Goal: Check status: Check status

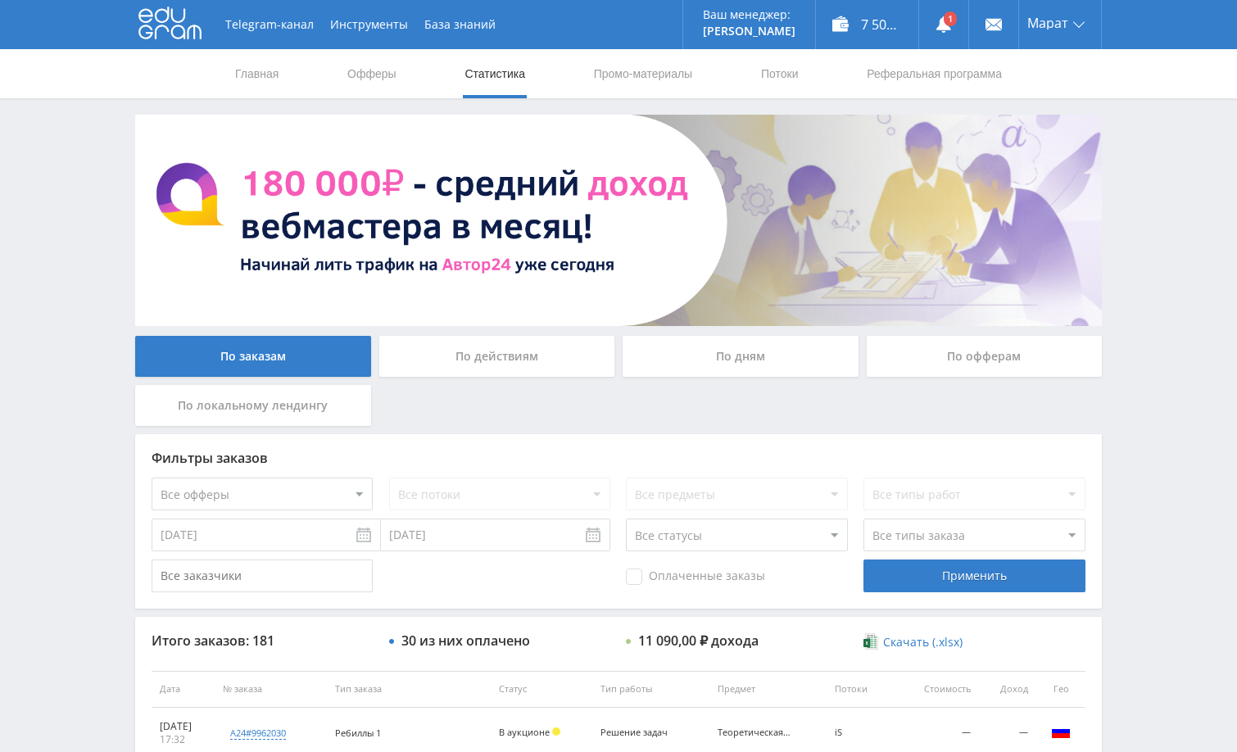
click at [947, 33] on link at bounding box center [943, 24] width 49 height 49
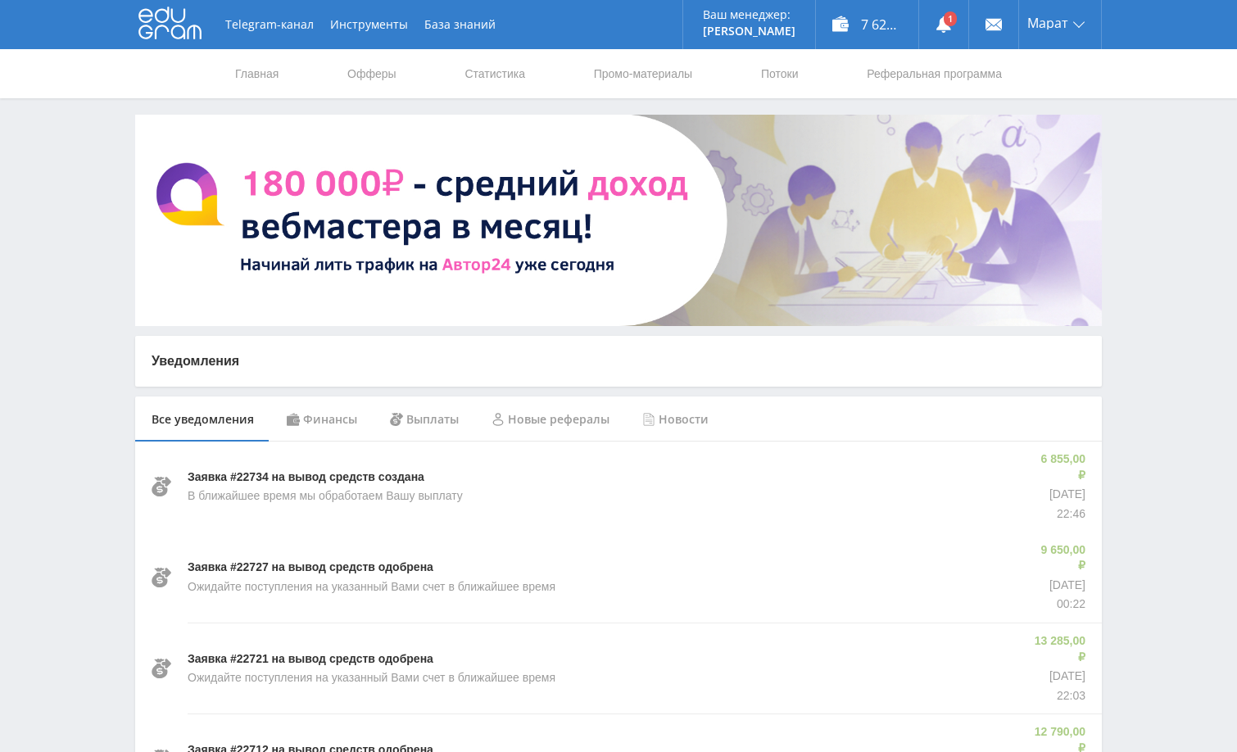
click at [320, 425] on div "Финансы" at bounding box center [321, 420] width 103 height 46
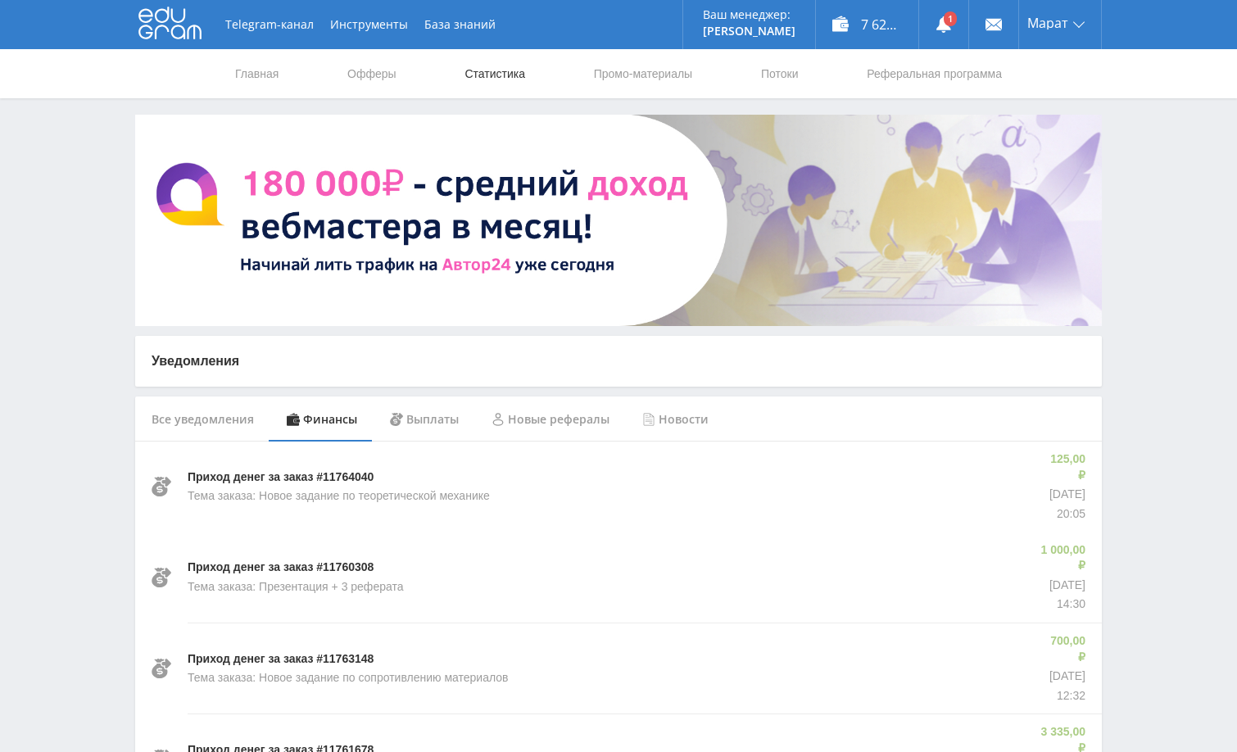
click at [506, 67] on link "Статистика" at bounding box center [495, 73] width 64 height 49
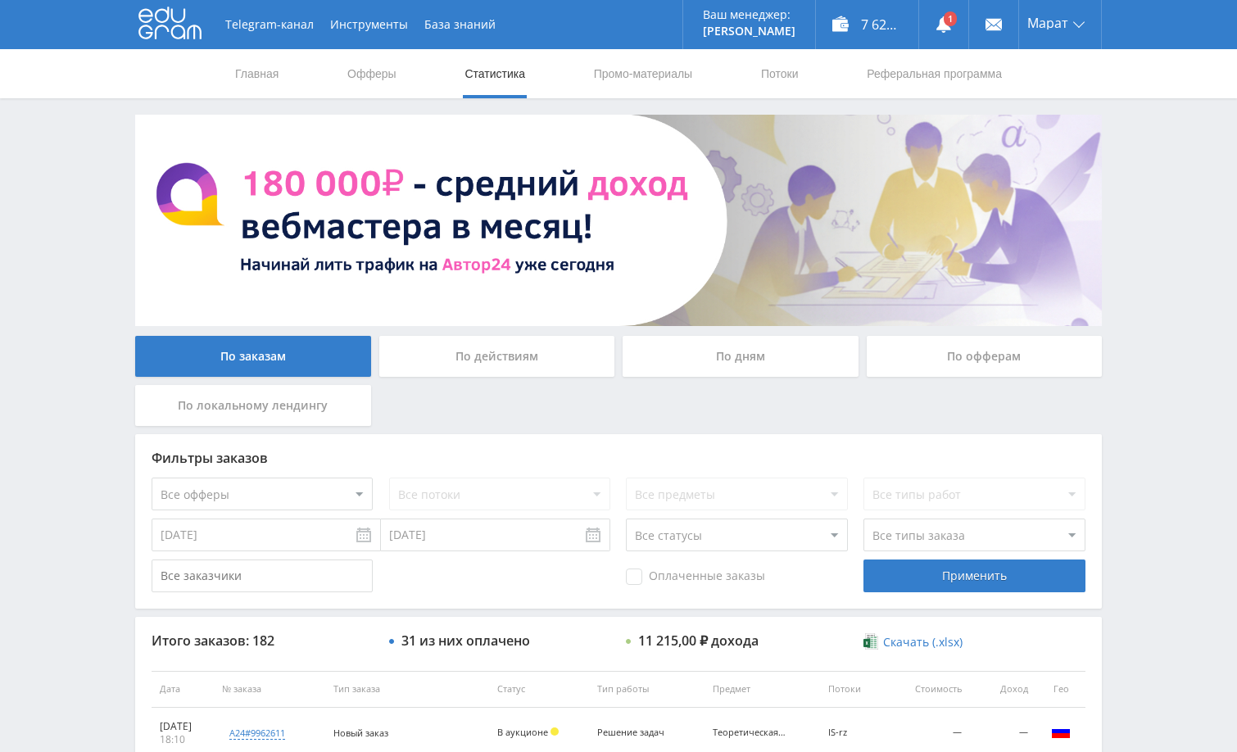
click at [744, 359] on div "По дням" at bounding box center [741, 356] width 236 height 41
click at [0, 0] on input "По дням" at bounding box center [0, 0] width 0 height 0
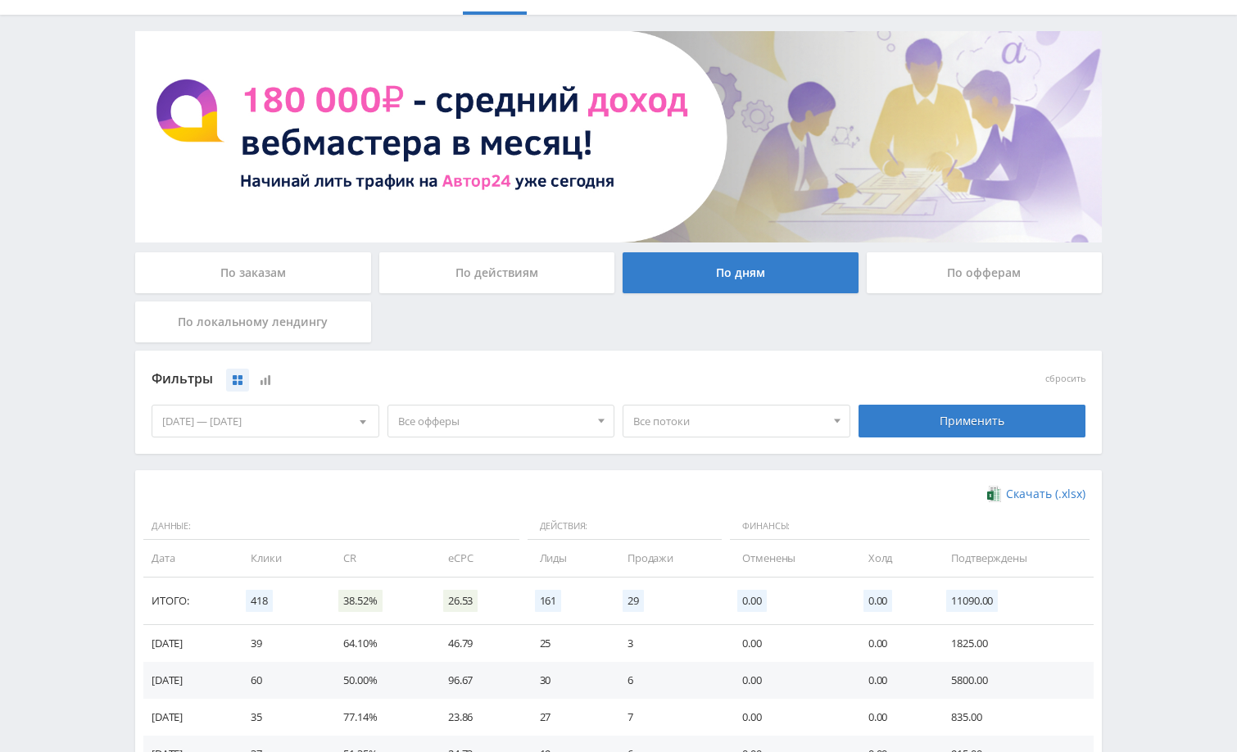
scroll to position [321, 0]
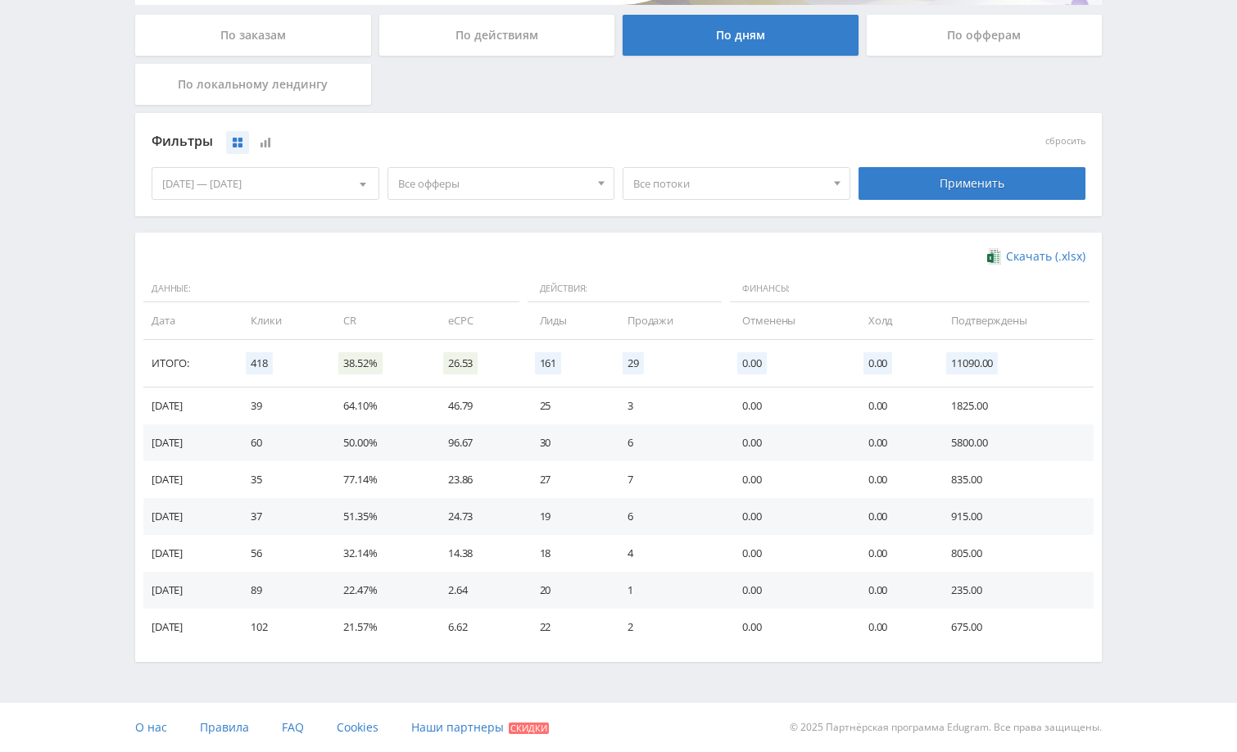
click at [1133, 438] on div "Telegram-канал Инструменты База знаний Ваш менеджер: Alex Alex Online @edugram_…" at bounding box center [618, 216] width 1237 height 1074
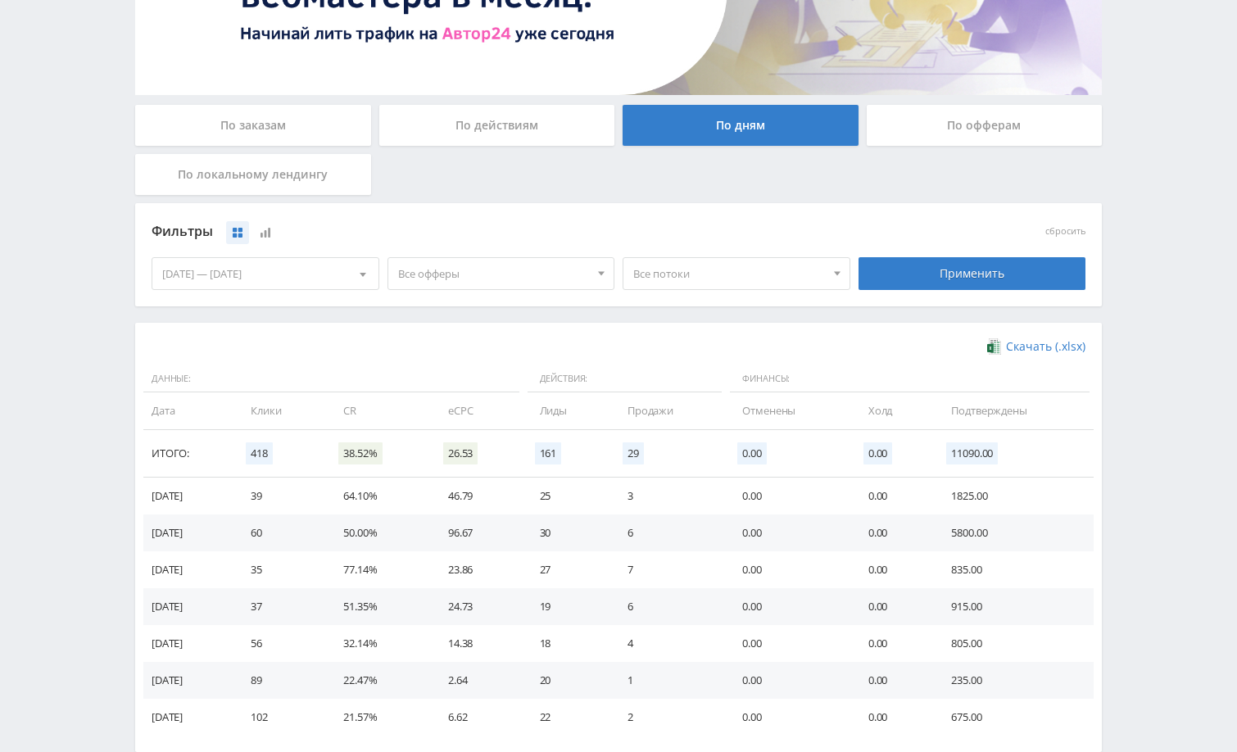
scroll to position [0, 0]
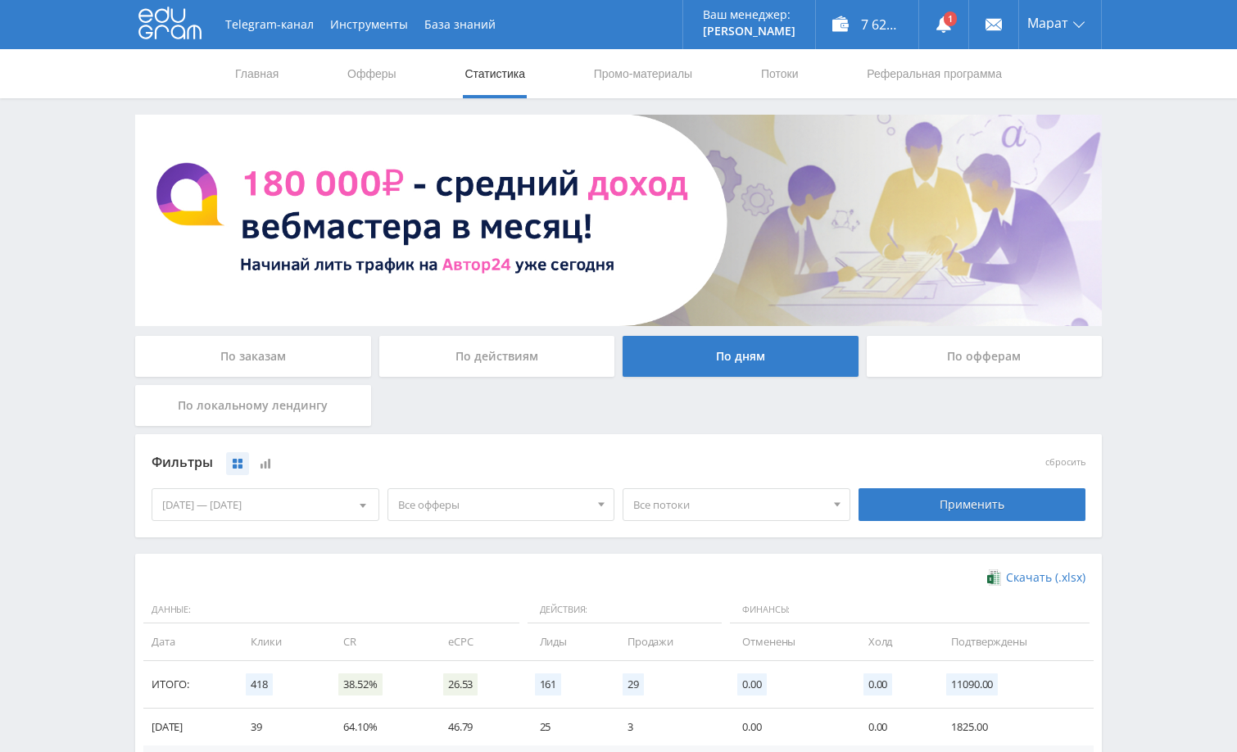
click at [276, 368] on div "По заказам" at bounding box center [253, 356] width 236 height 41
click at [0, 0] on input "По заказам" at bounding box center [0, 0] width 0 height 0
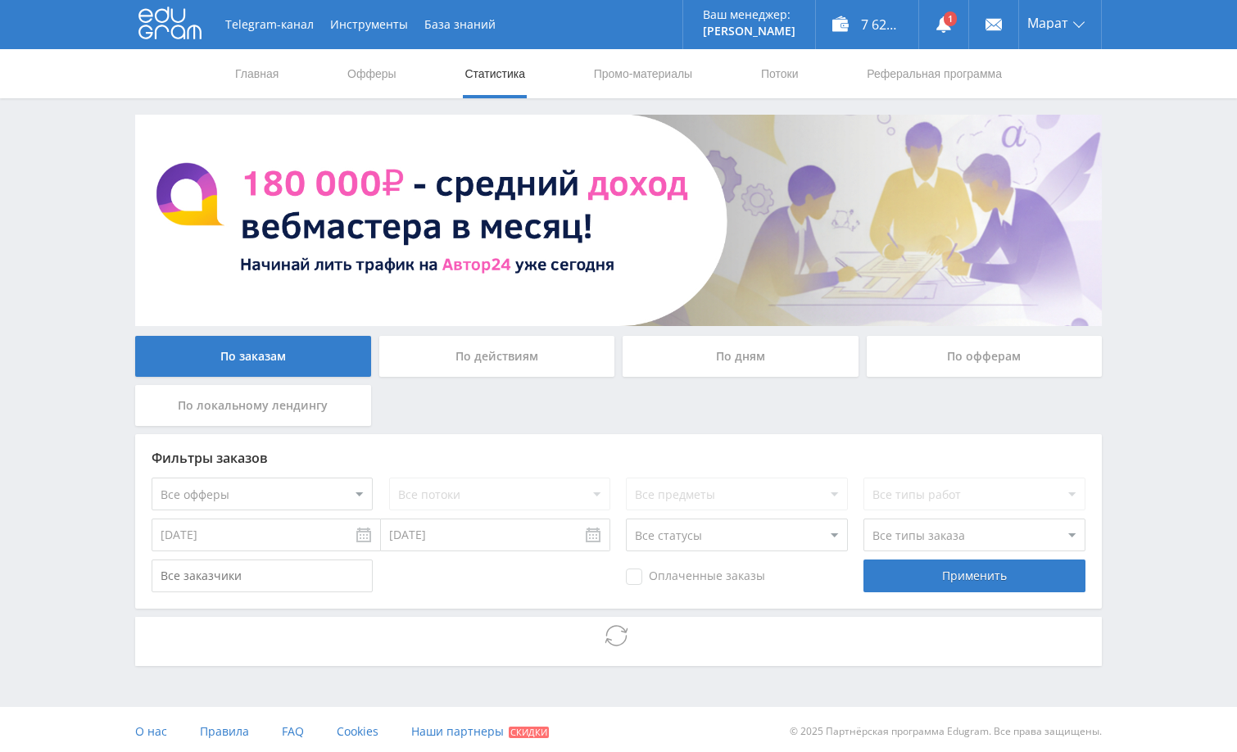
click at [1134, 301] on div "Telegram-канал Инструменты База знаний Ваш менеджер: Alex Alex Online @edugram_…" at bounding box center [618, 378] width 1237 height 756
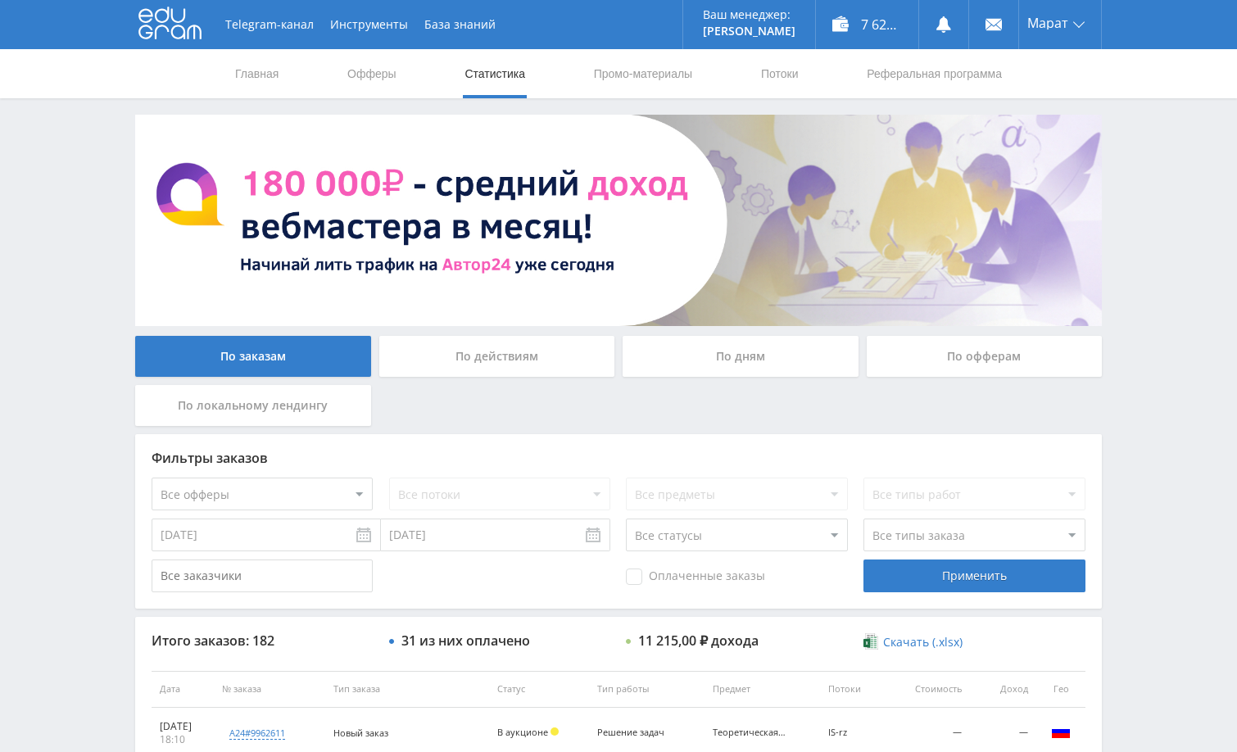
drag, startPoint x: 1165, startPoint y: 181, endPoint x: 1156, endPoint y: 315, distance: 133.9
click at [1165, 182] on div "Telegram-канал Инструменты База знаний Ваш менеджер: [PERSON_NAME] Online @edug…" at bounding box center [618, 688] width 1237 height 1377
click at [1121, 186] on div "Telegram-канал Инструменты База знаний Ваш менеджер: Alex Alex Online @edugram_…" at bounding box center [618, 688] width 1237 height 1377
click at [1140, 395] on div "Telegram-канал Инструменты База знаний Ваш менеджер: Alex Alex Online @edugram_…" at bounding box center [618, 688] width 1237 height 1377
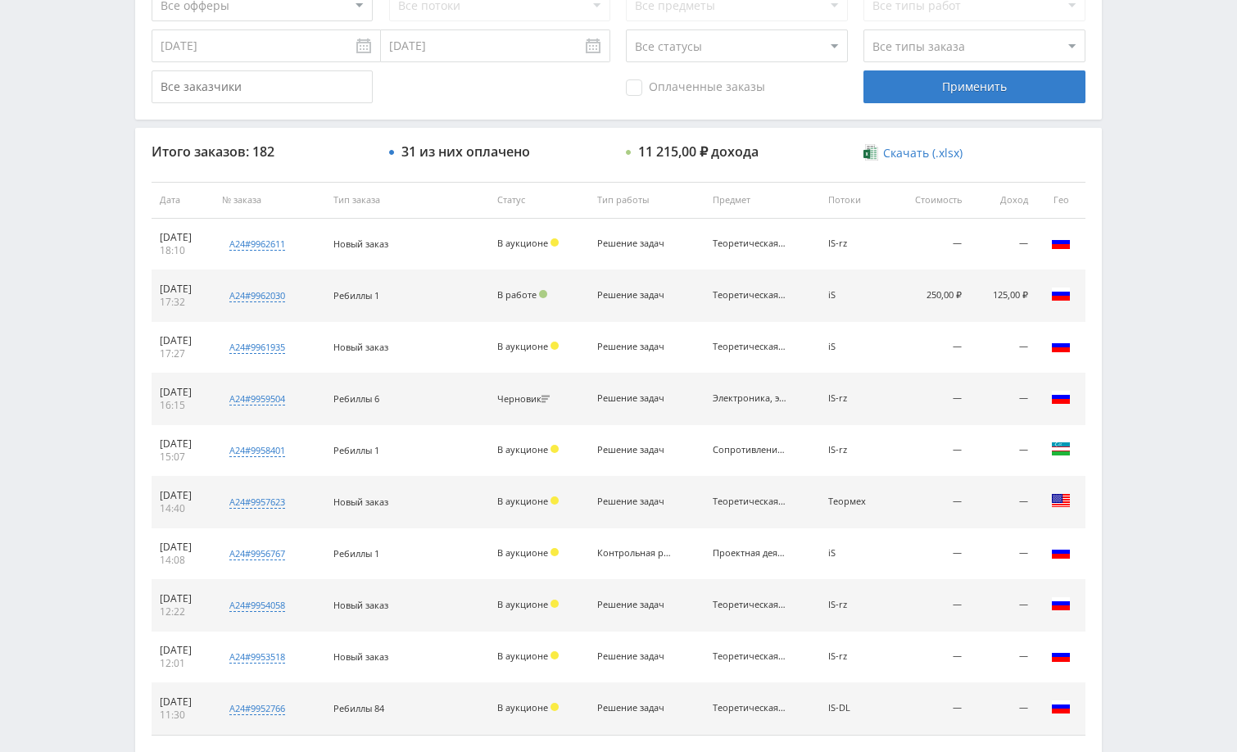
scroll to position [492, 0]
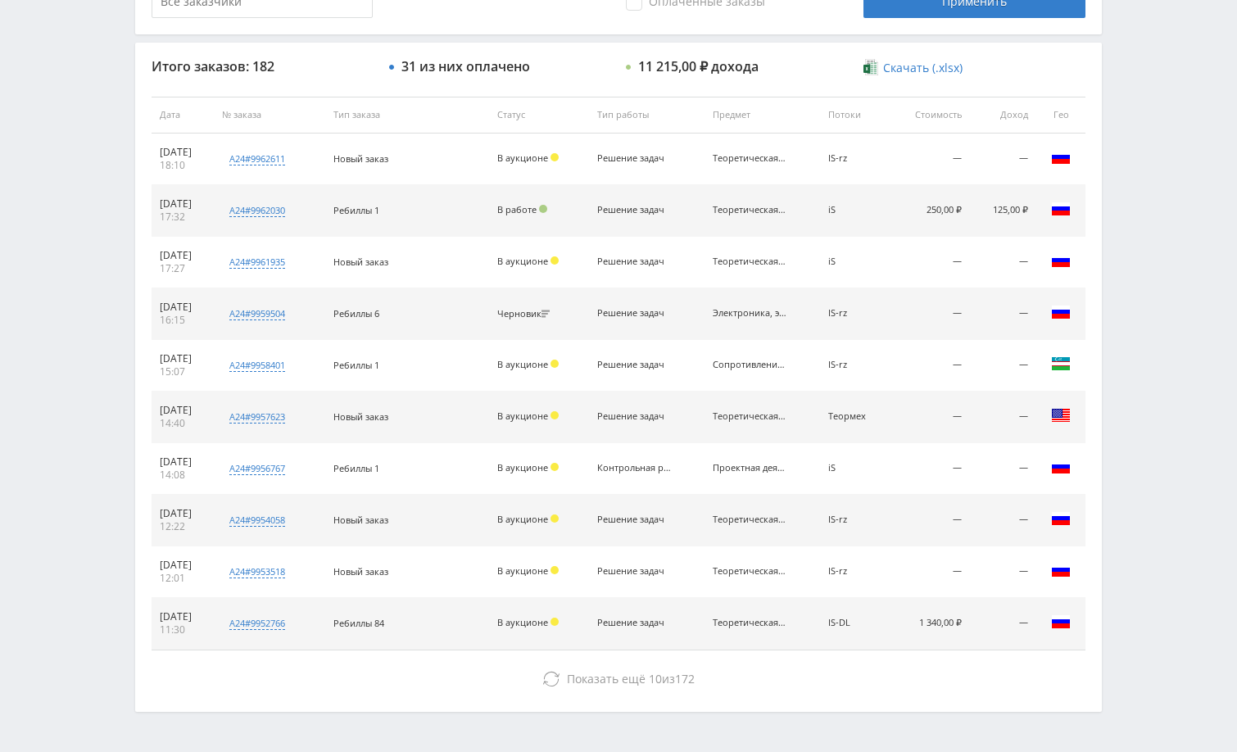
scroll to position [578, 0]
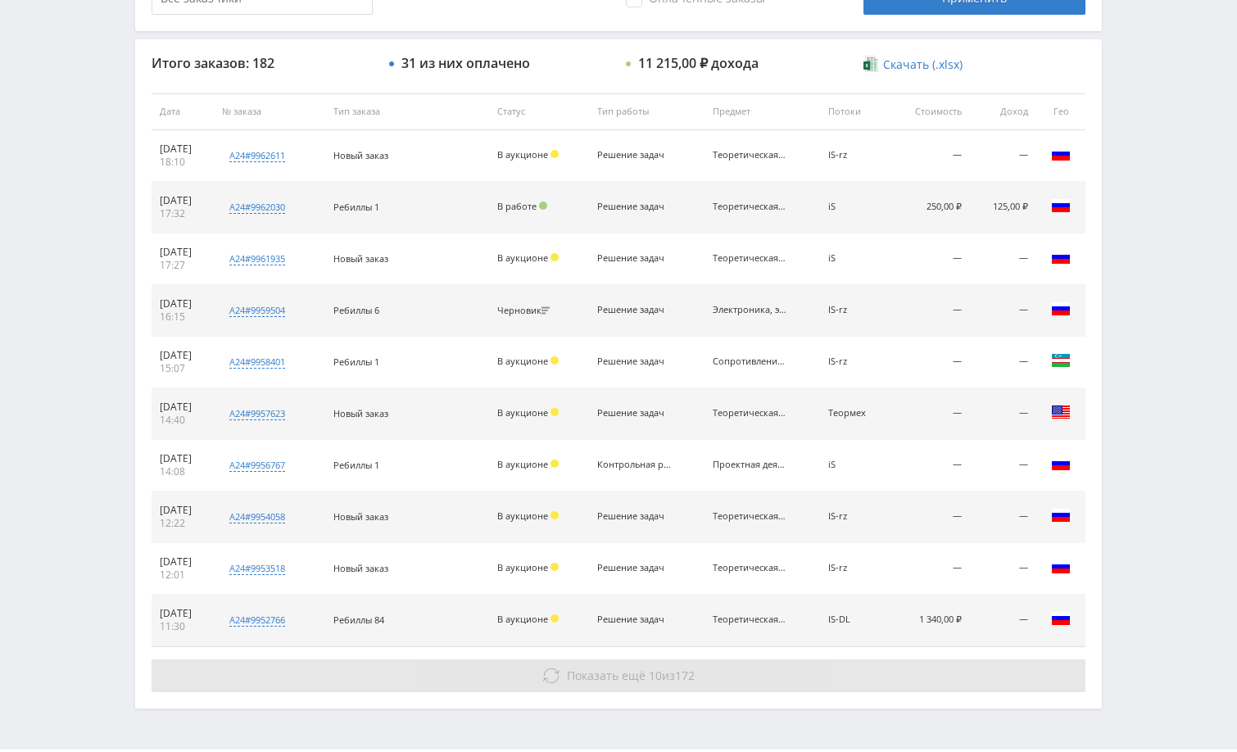
click at [790, 679] on button "Показать ещё 10 из 172" at bounding box center [619, 676] width 934 height 33
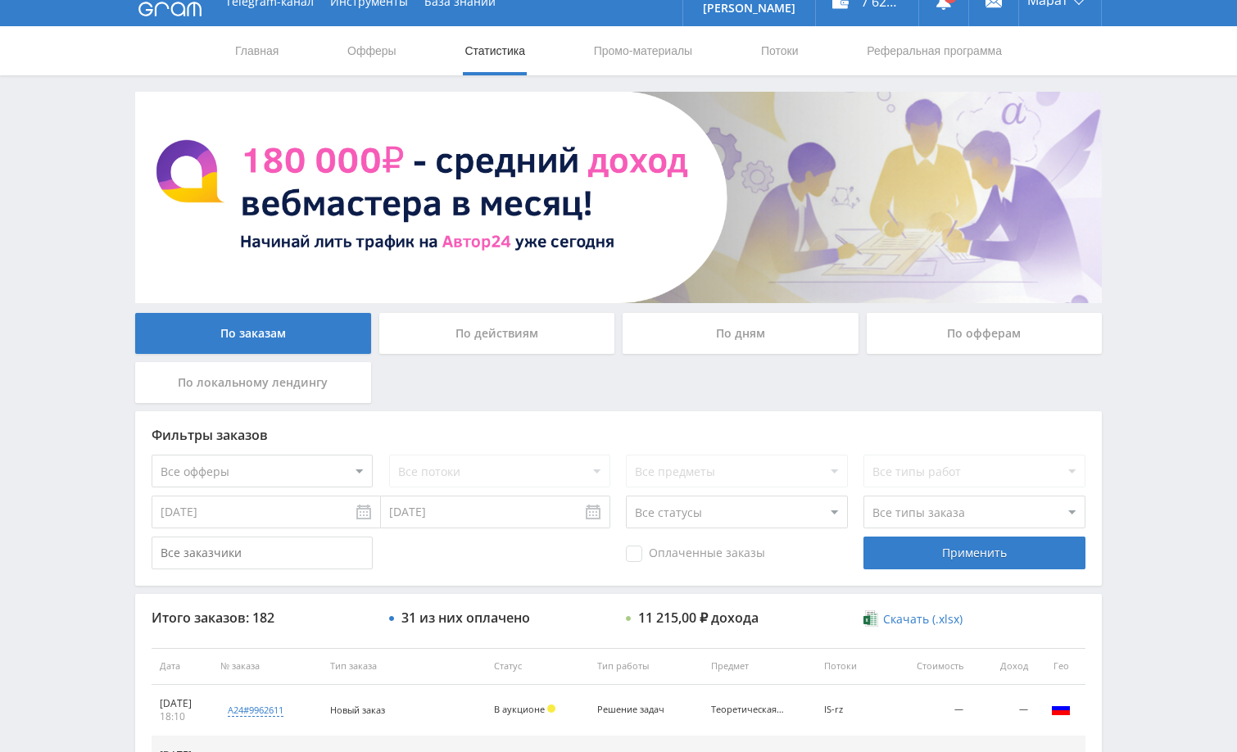
scroll to position [4, 0]
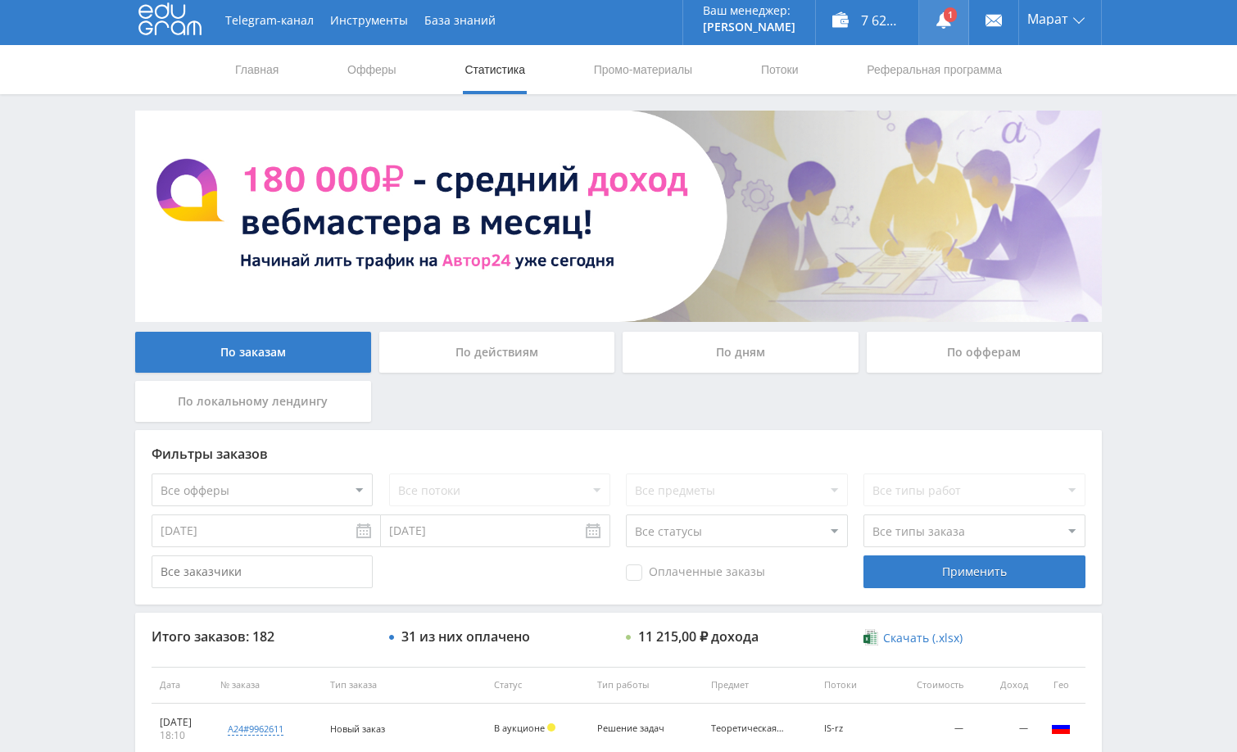
click at [943, 16] on use at bounding box center [944, 20] width 15 height 16
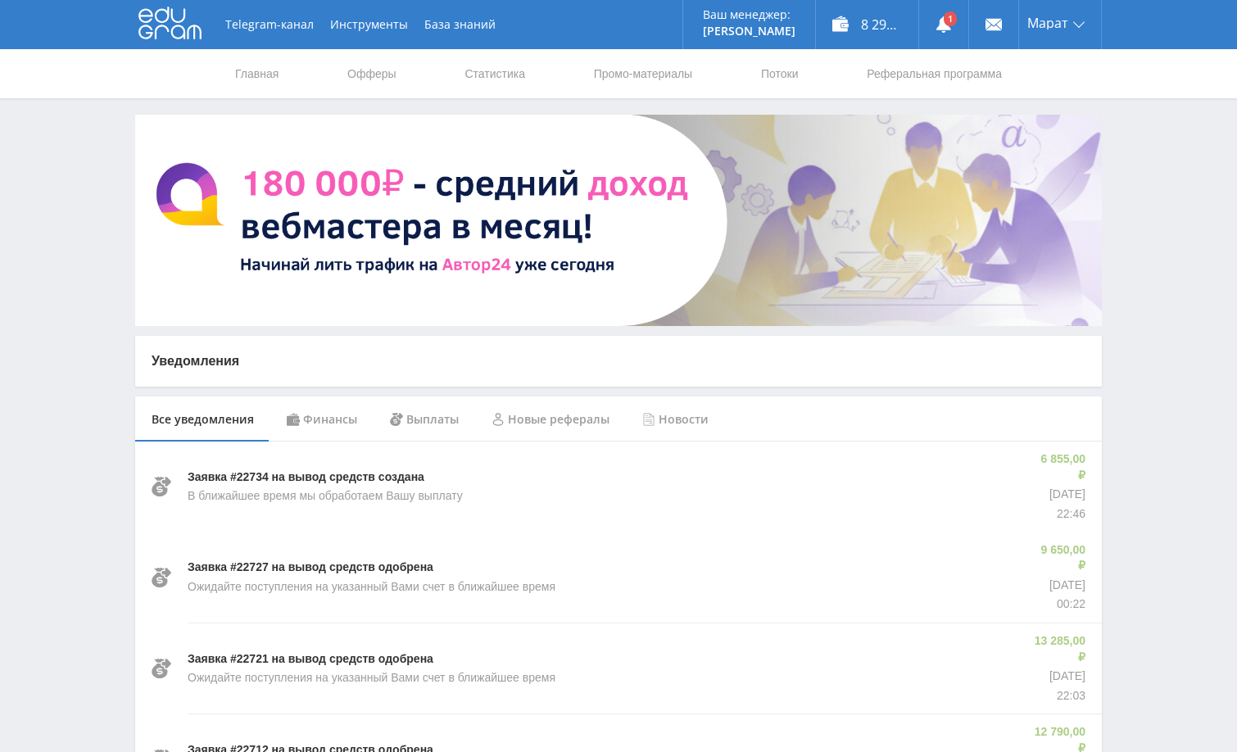
click at [336, 425] on div "Финансы" at bounding box center [321, 420] width 103 height 46
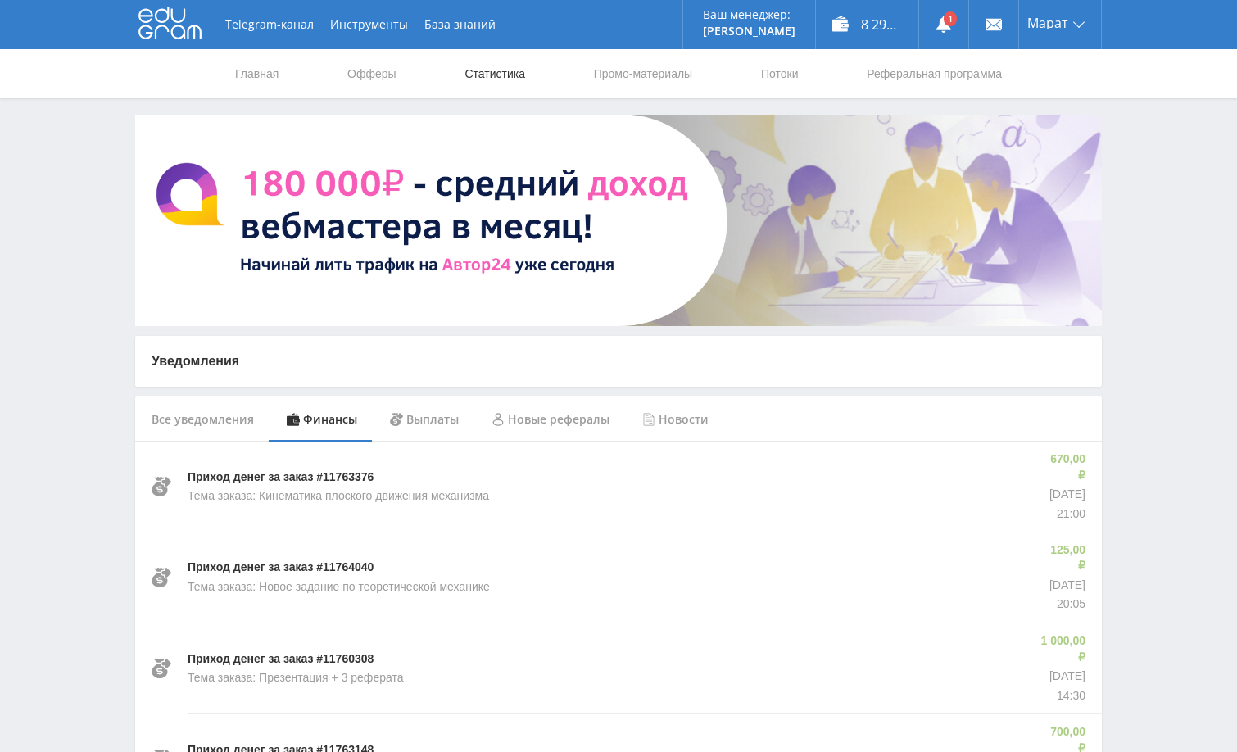
click at [498, 76] on link "Статистика" at bounding box center [495, 73] width 64 height 49
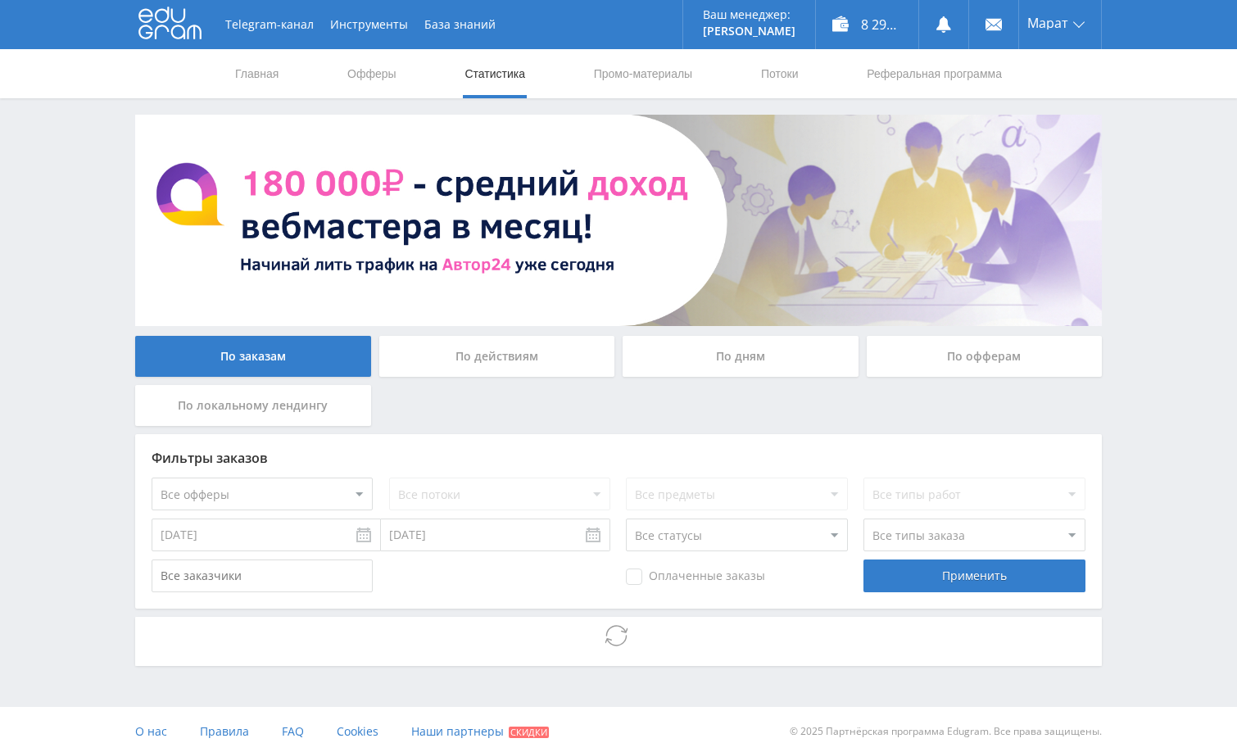
click at [1130, 406] on div "Telegram-канал Инструменты База знаний Ваш менеджер: [PERSON_NAME] Online @edug…" at bounding box center [618, 378] width 1237 height 756
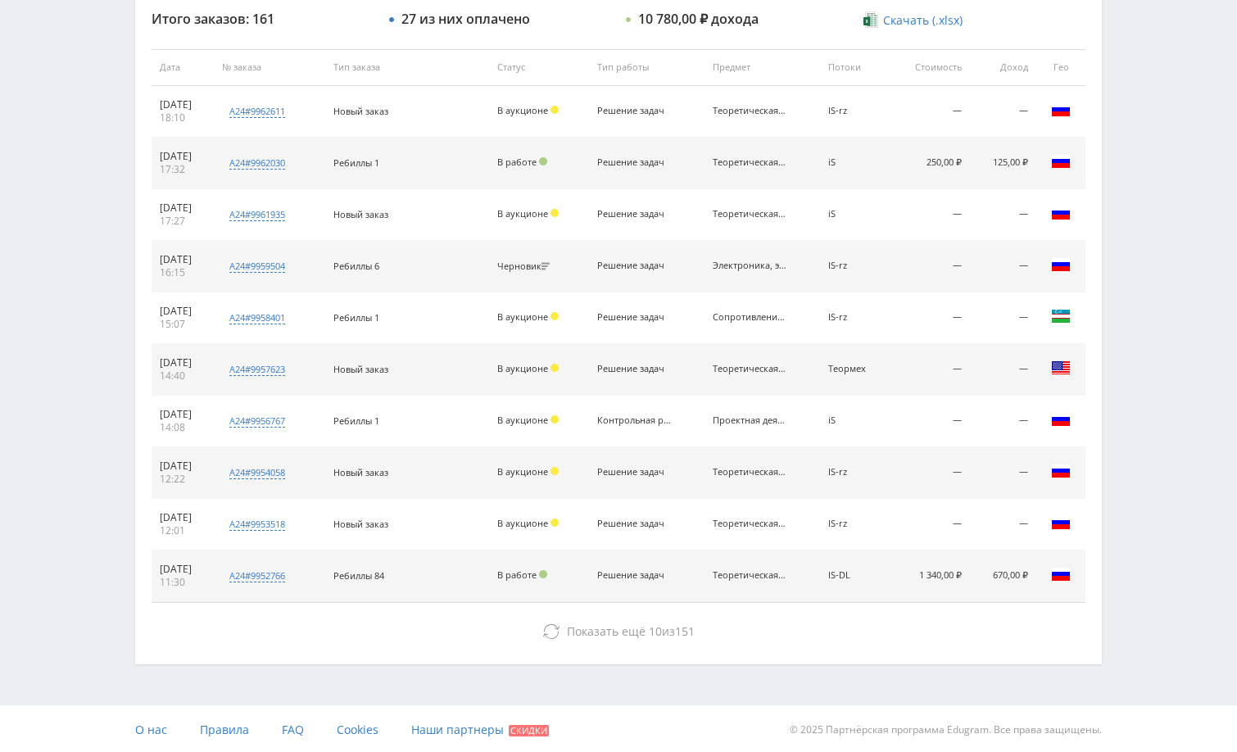
scroll to position [624, 0]
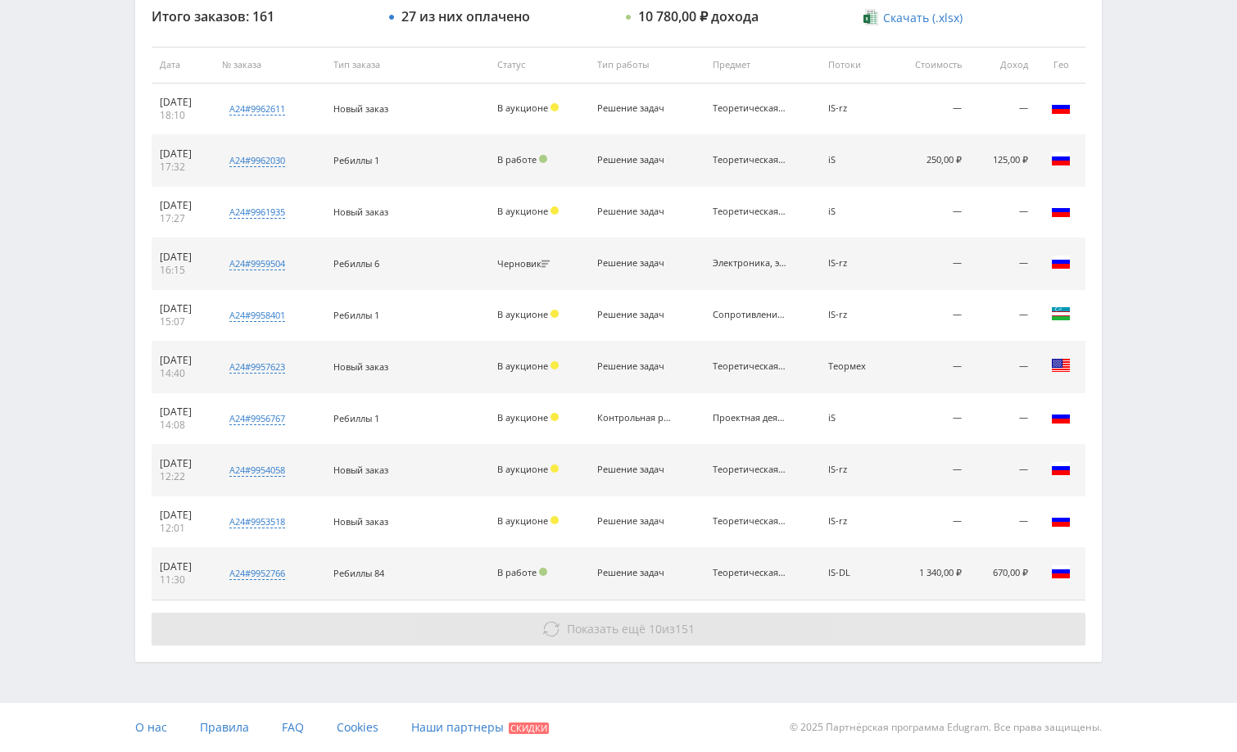
click at [932, 629] on button "Показать ещё 10 из 151" at bounding box center [619, 629] width 934 height 33
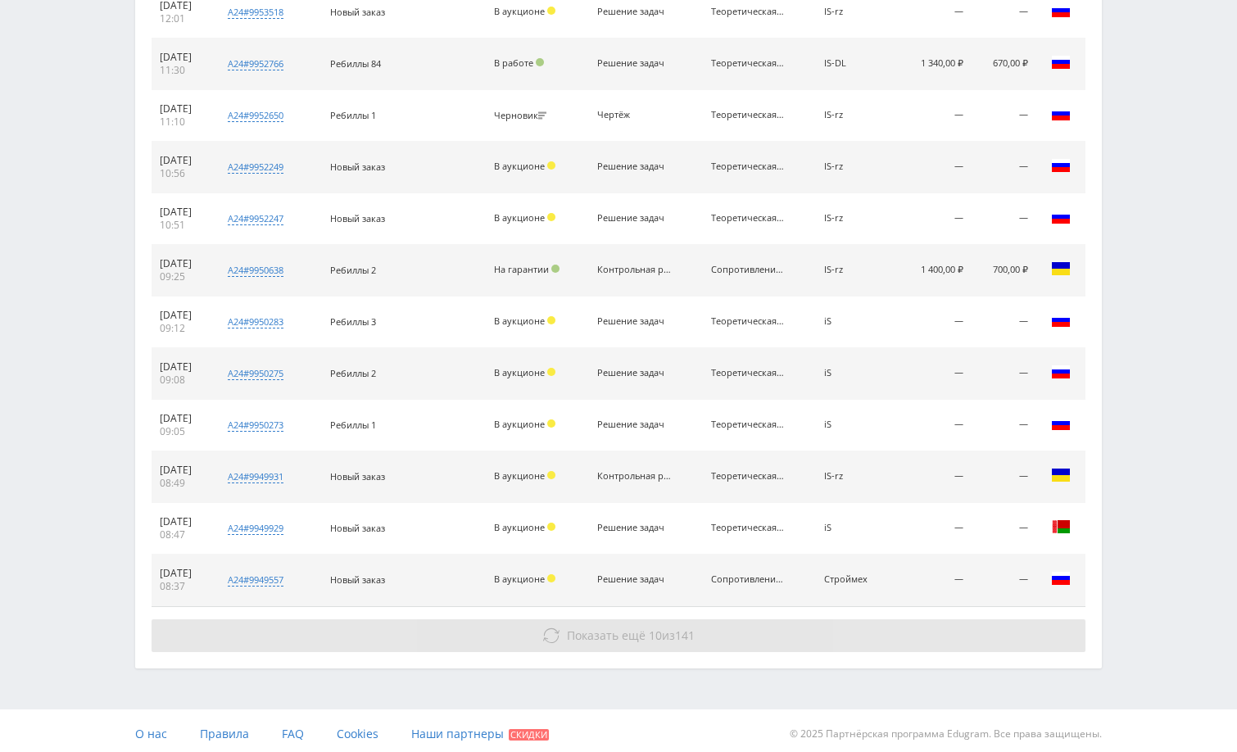
scroll to position [1141, 0]
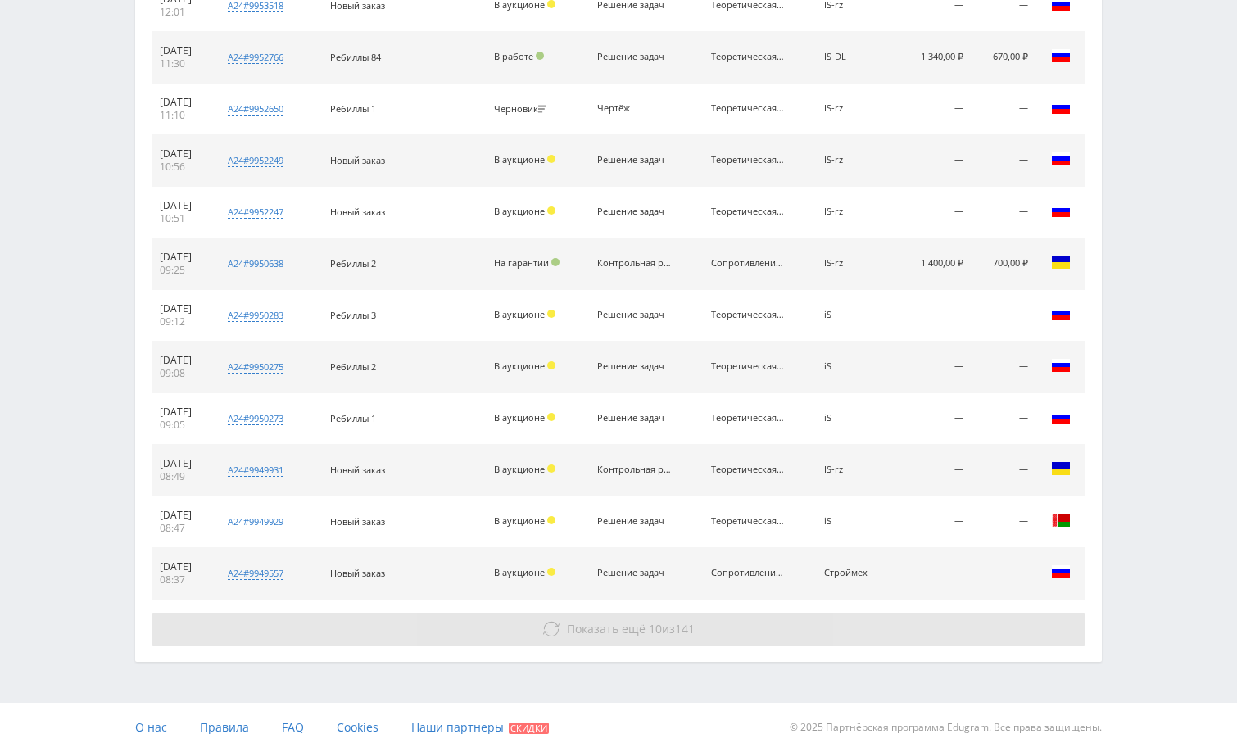
click at [931, 629] on button "Показать ещё 10 из 141" at bounding box center [619, 629] width 934 height 33
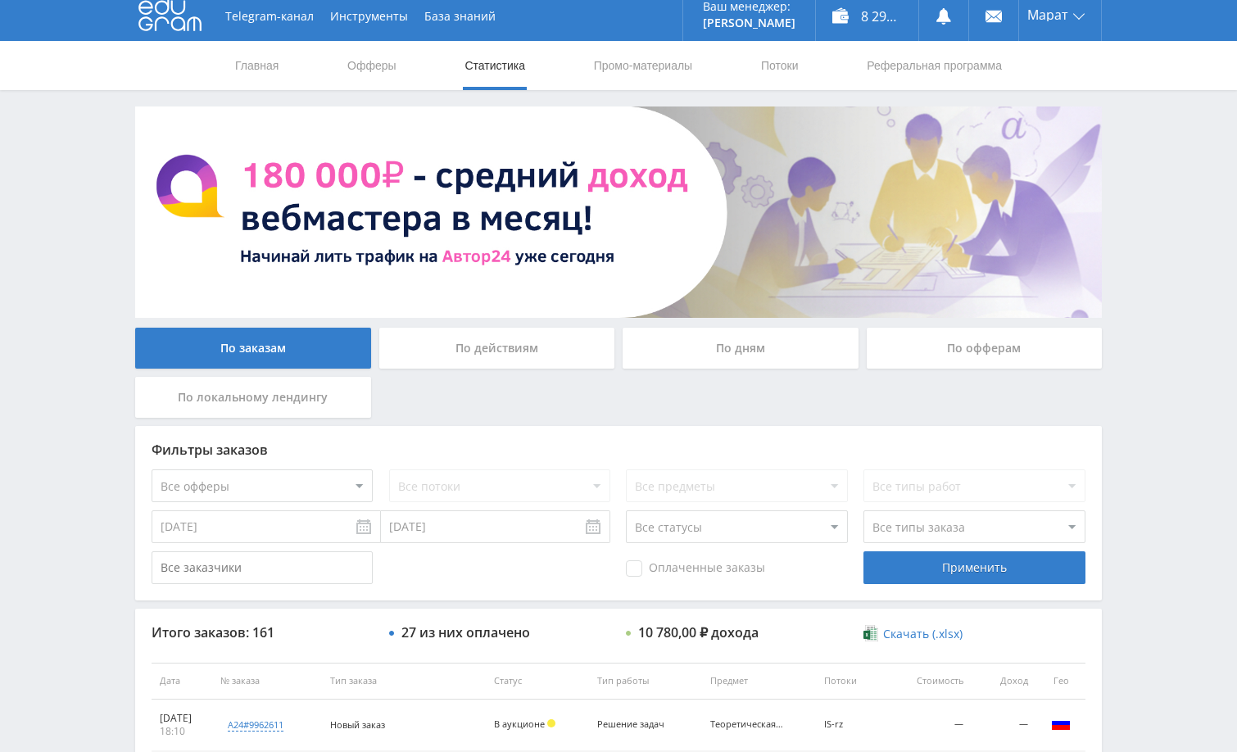
scroll to position [0, 0]
